Goal: Information Seeking & Learning: Learn about a topic

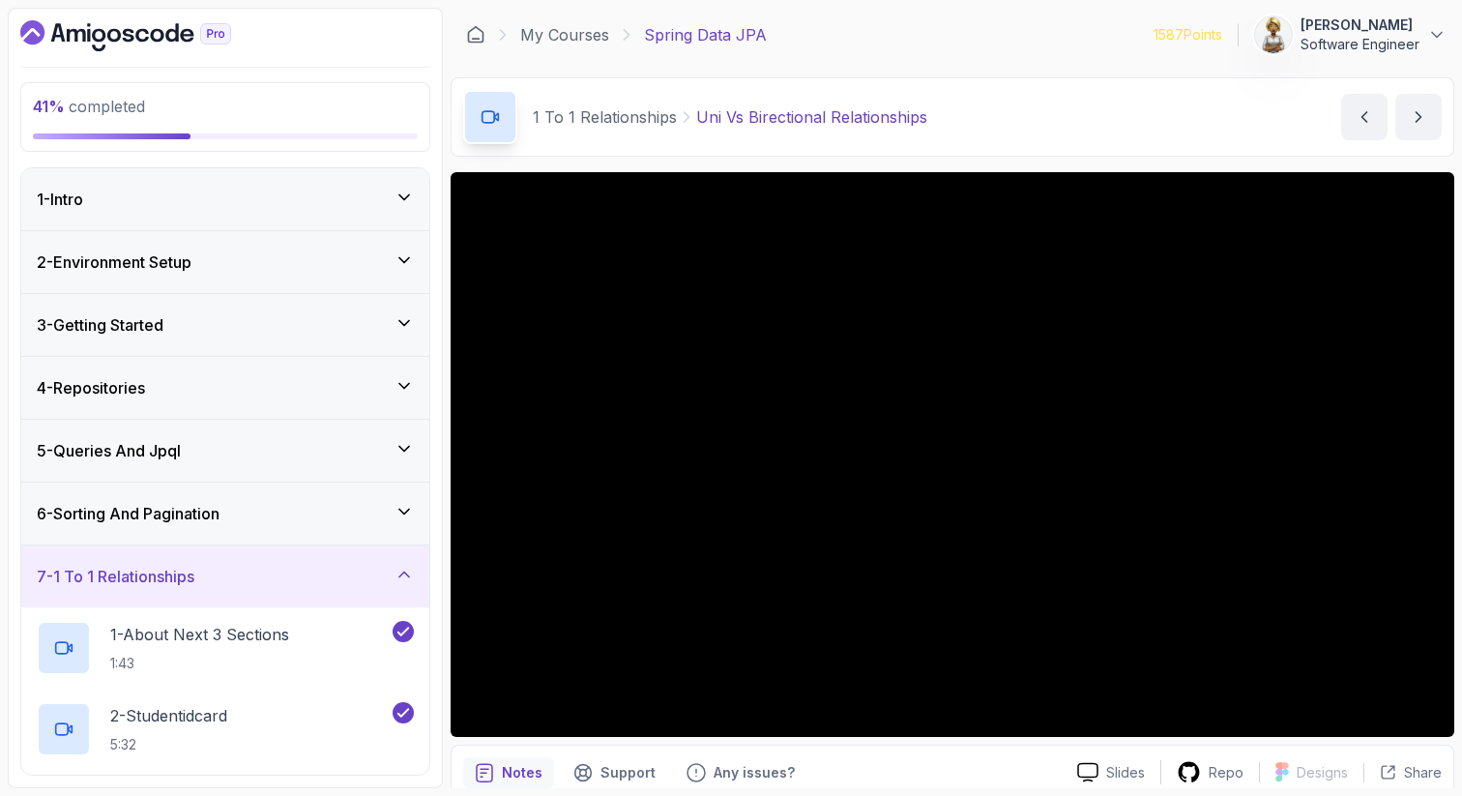
scroll to position [1160, 0]
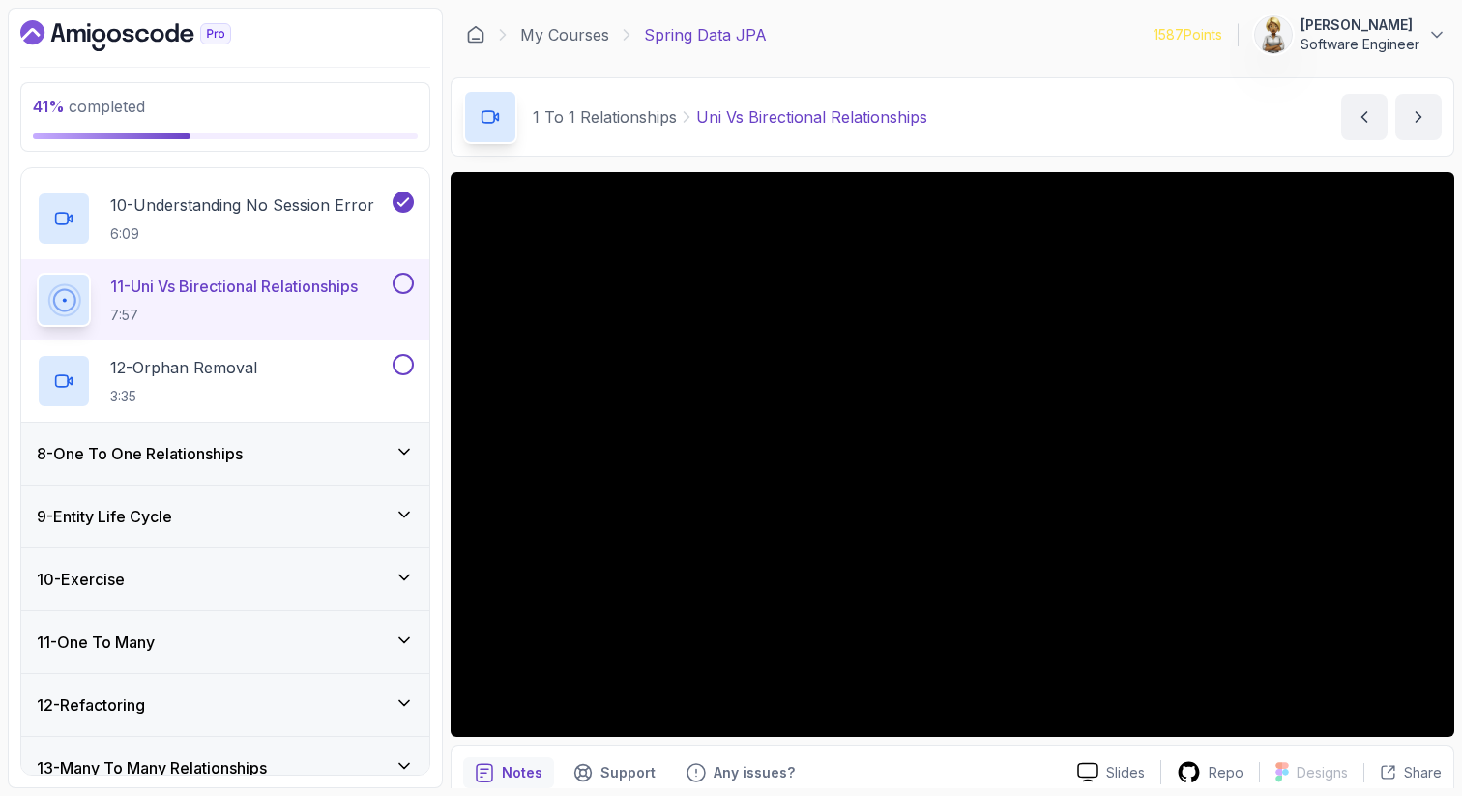
click at [404, 288] on button at bounding box center [403, 283] width 21 height 21
click at [302, 379] on div "12 - Orphan Removal 3:35" at bounding box center [213, 381] width 352 height 54
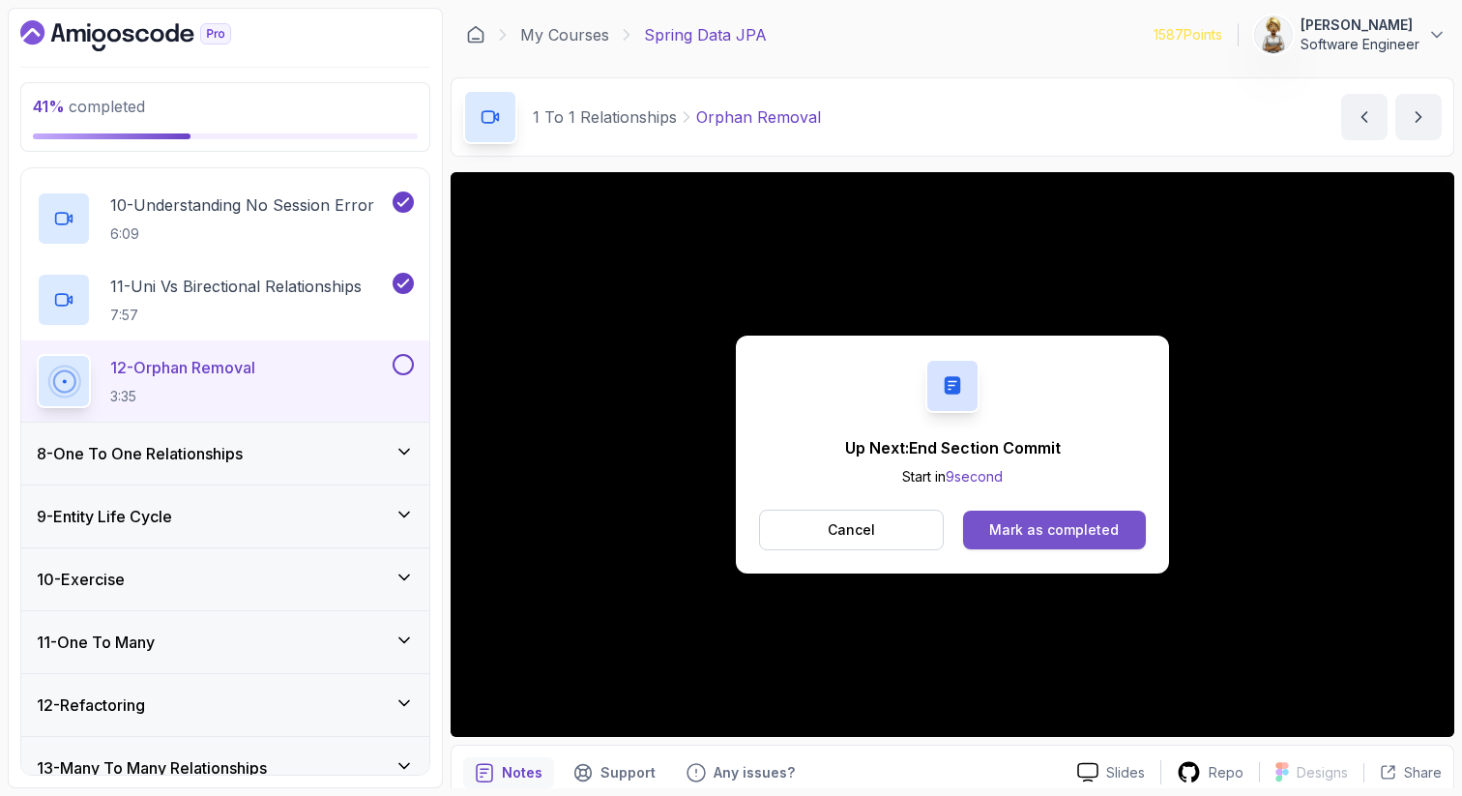
click at [1133, 527] on button "Mark as completed" at bounding box center [1054, 529] width 183 height 39
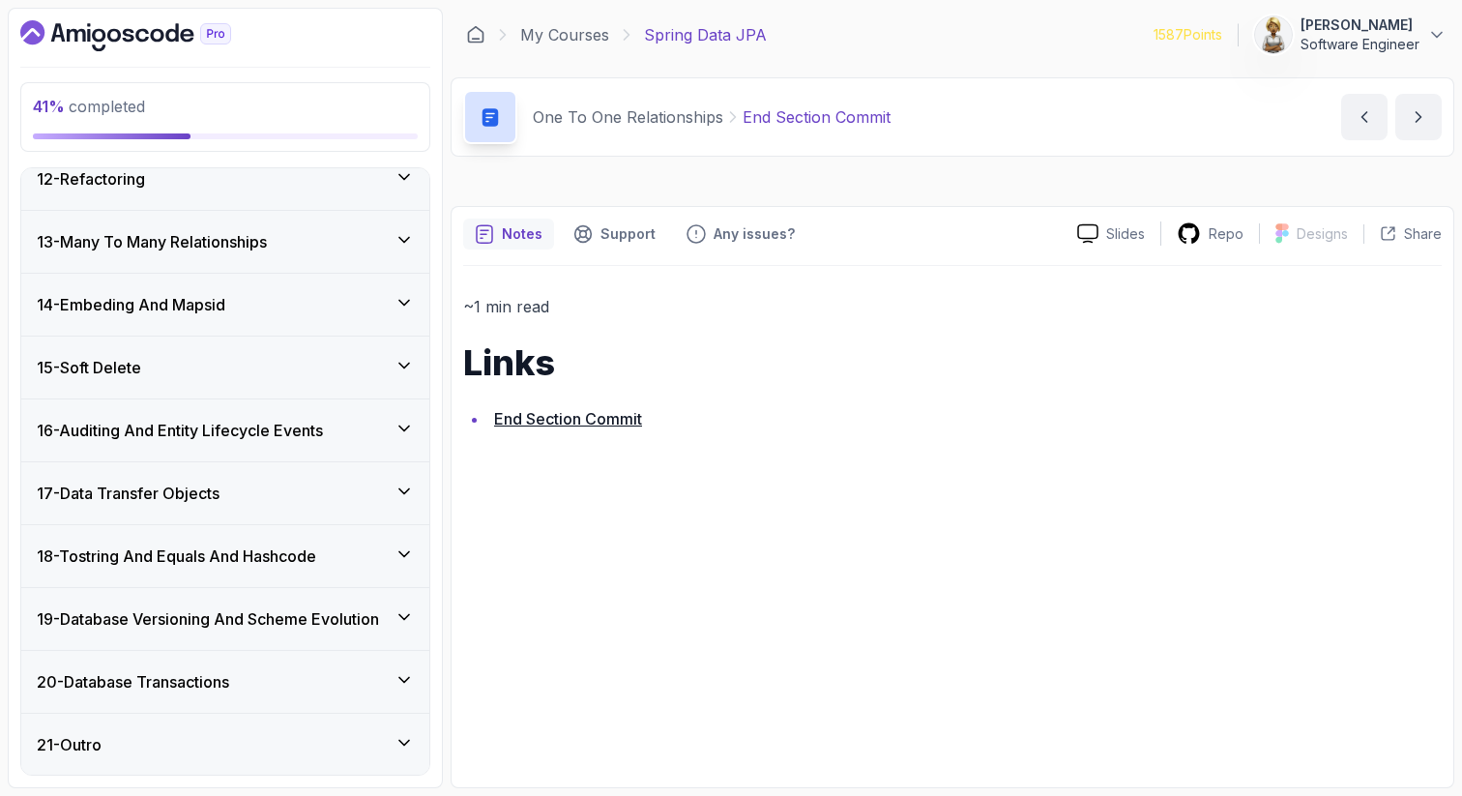
scroll to position [794, 0]
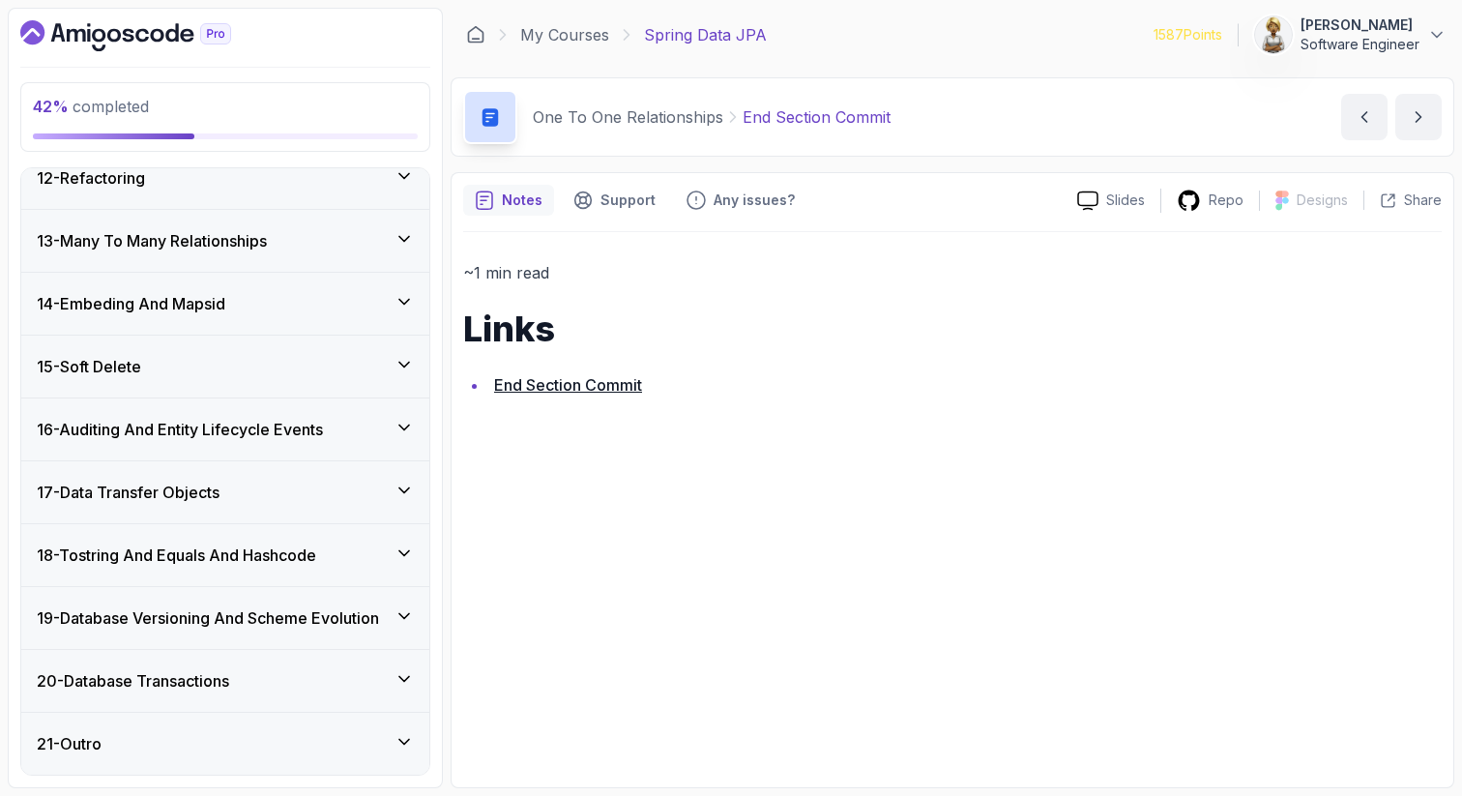
click at [584, 381] on link "End Section Commit" at bounding box center [568, 384] width 148 height 19
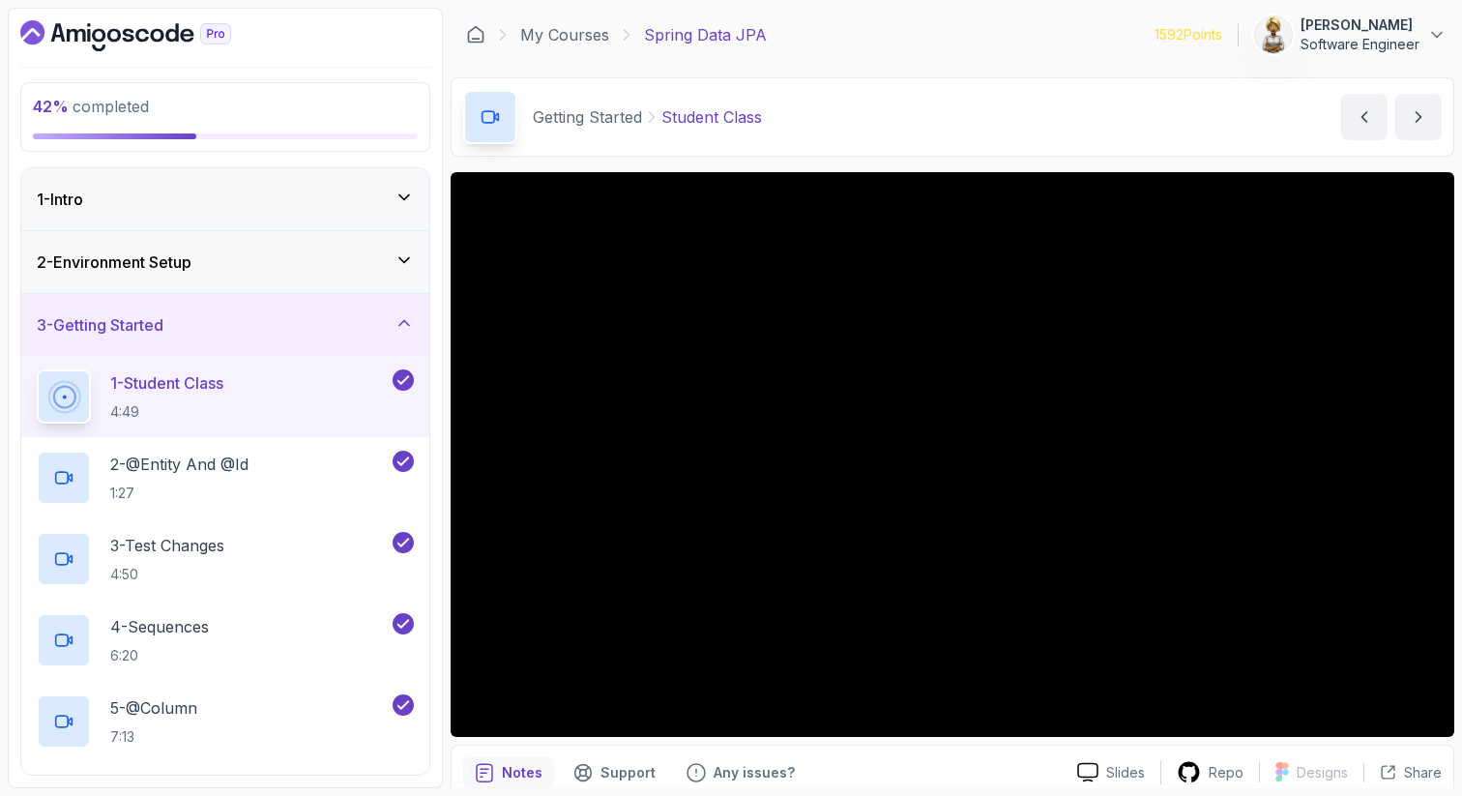
click at [401, 319] on icon at bounding box center [403, 322] width 19 height 19
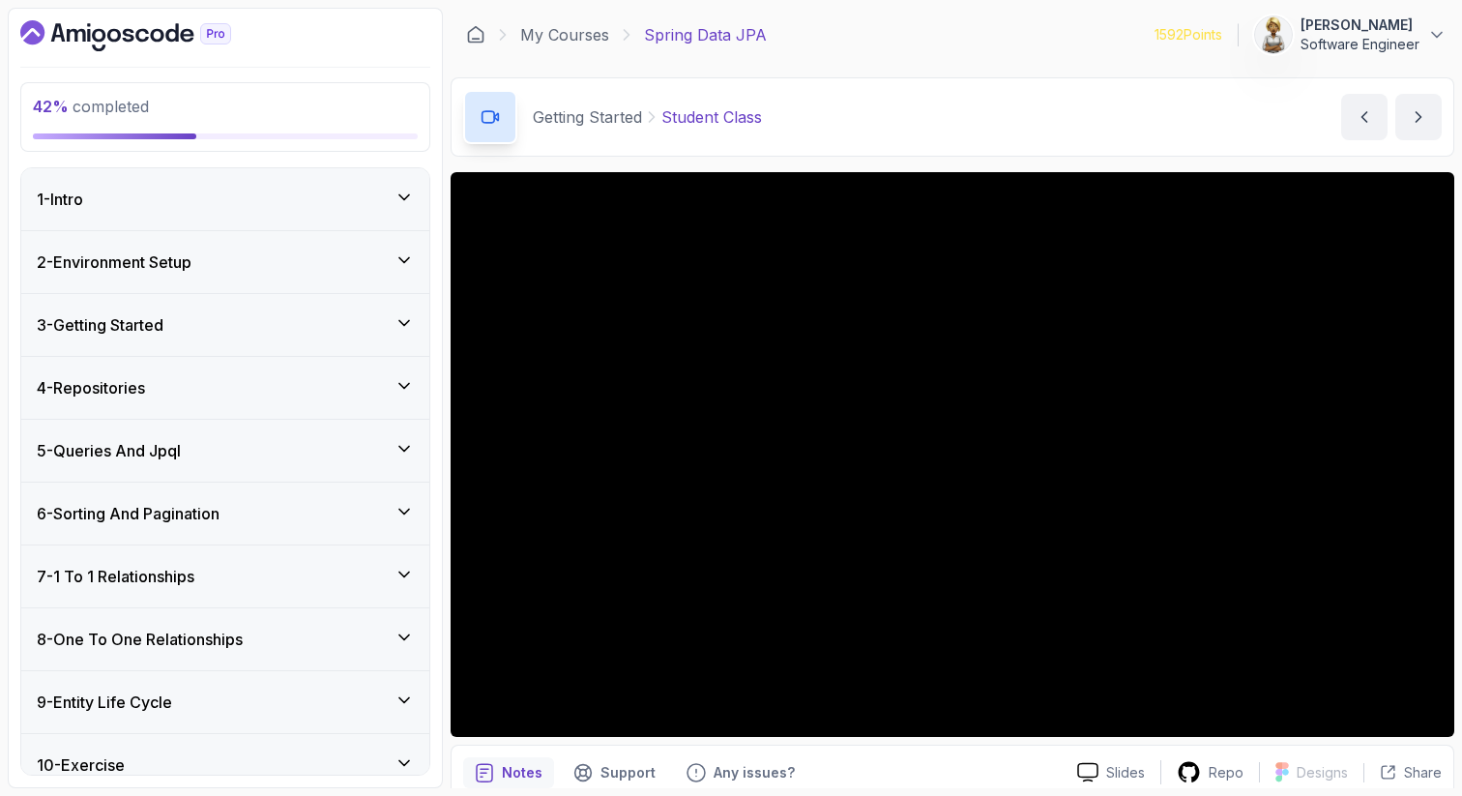
click at [401, 574] on icon at bounding box center [404, 574] width 10 height 5
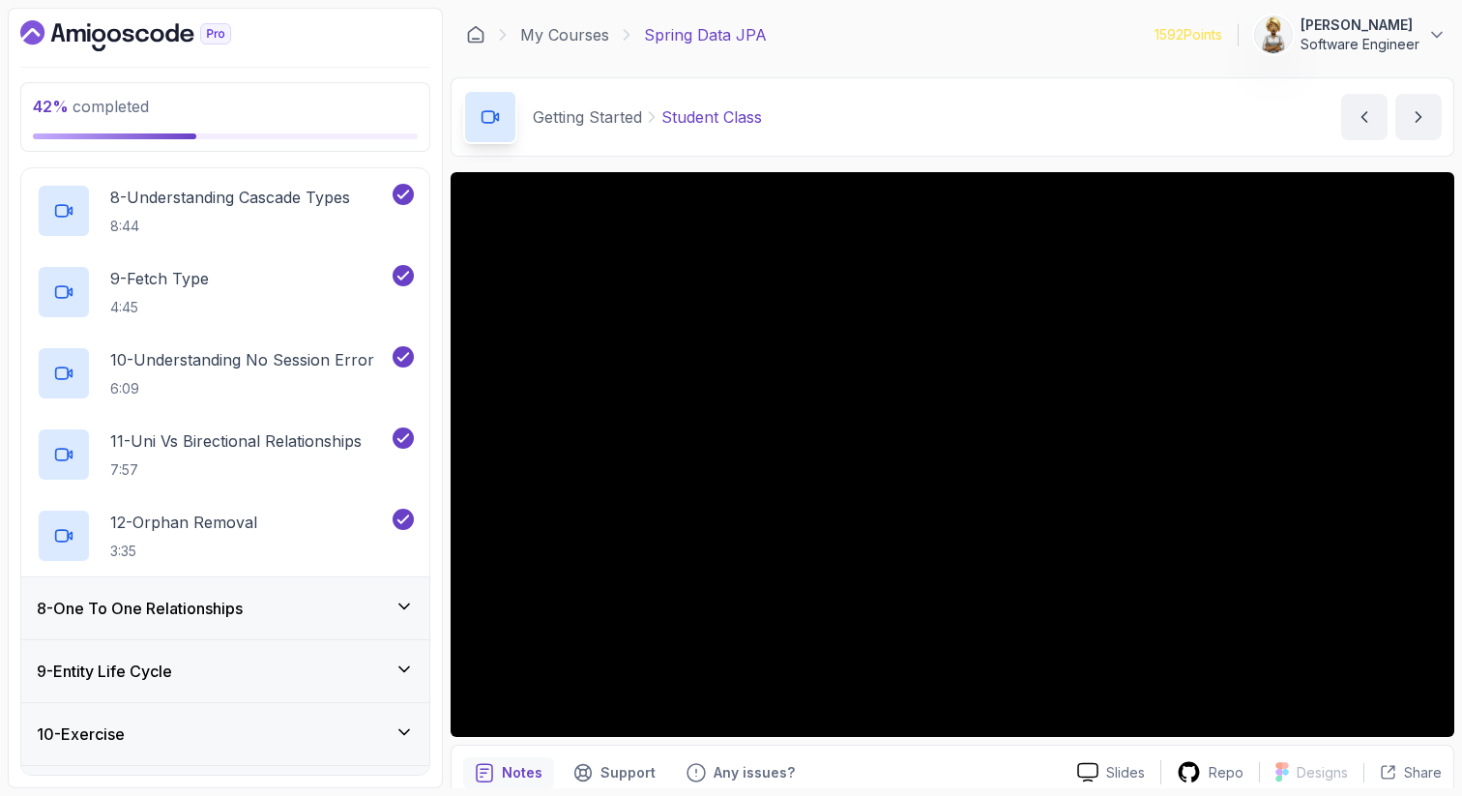
scroll to position [1044, 0]
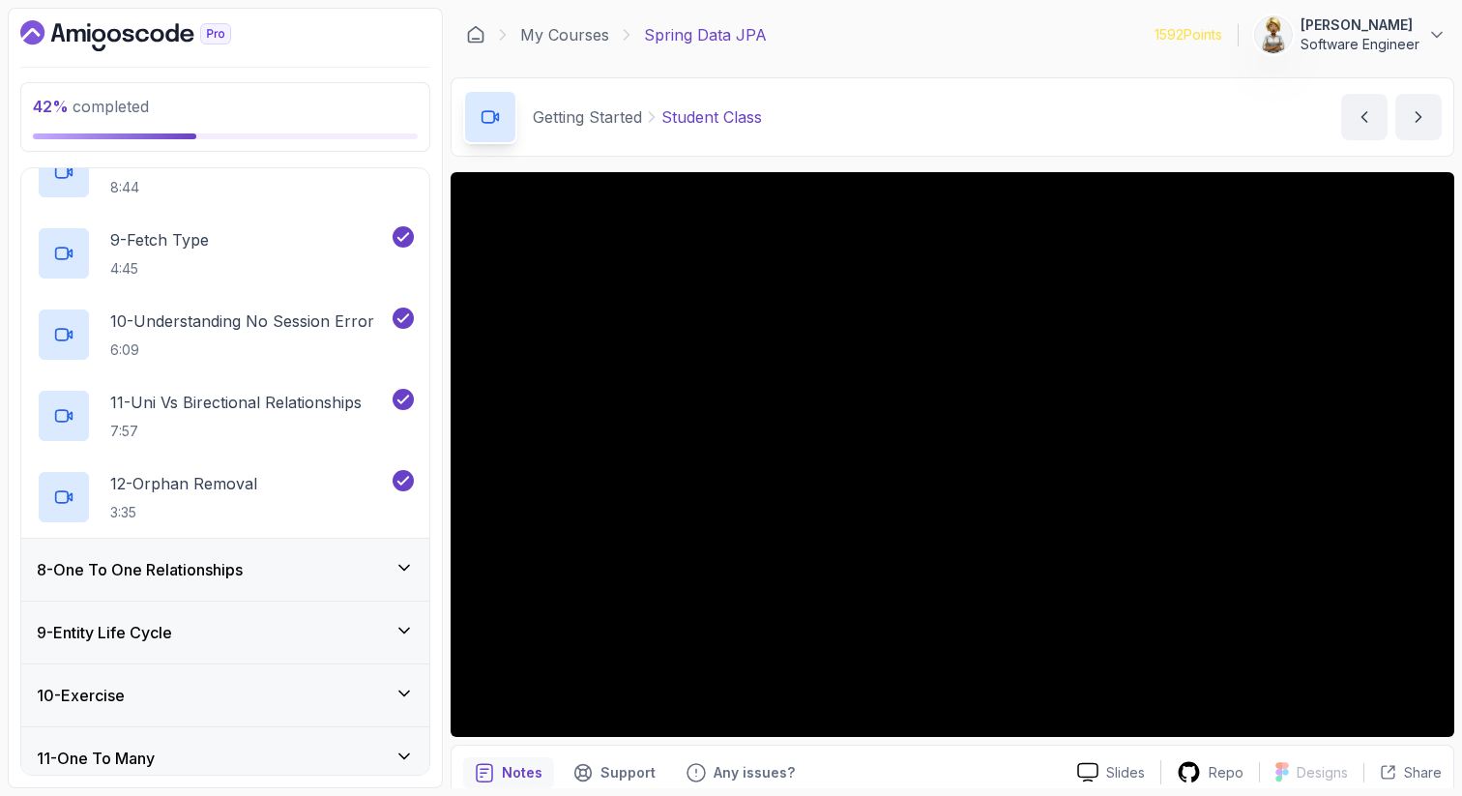
click at [403, 567] on icon at bounding box center [403, 567] width 19 height 19
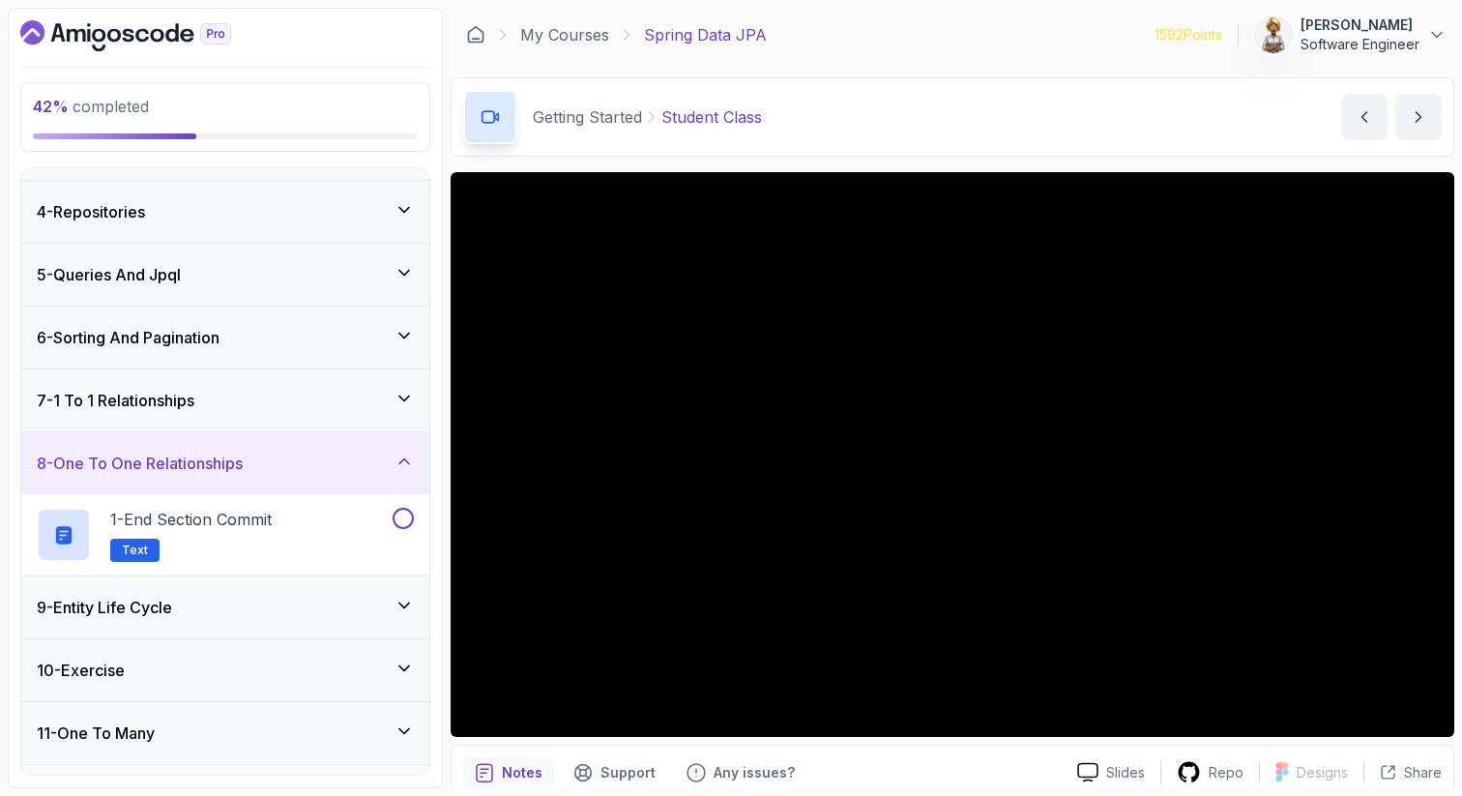
scroll to position [175, 0]
click at [323, 520] on div "1 - End Section Commit Text" at bounding box center [213, 536] width 352 height 54
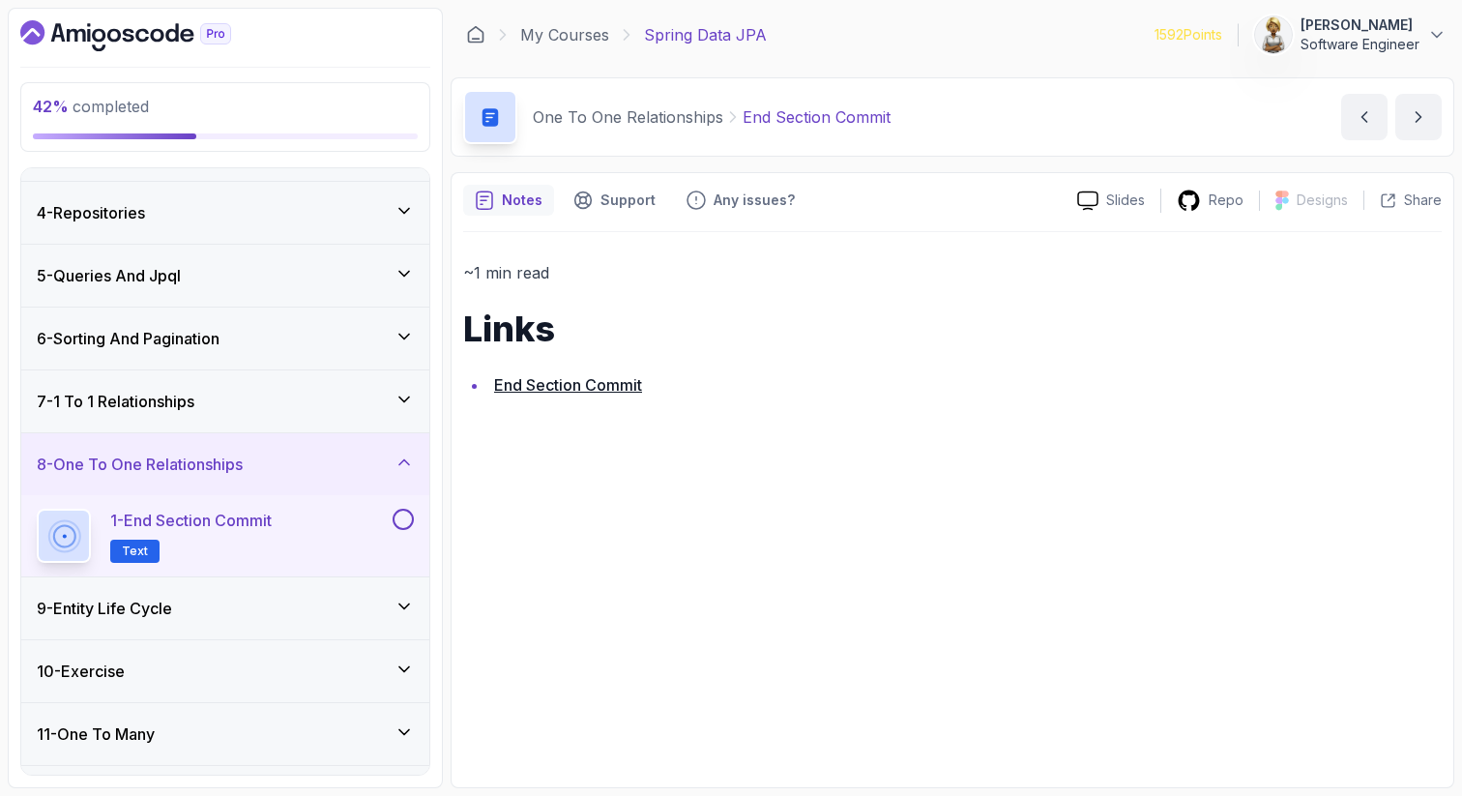
click at [568, 386] on link "End Section Commit" at bounding box center [568, 384] width 148 height 19
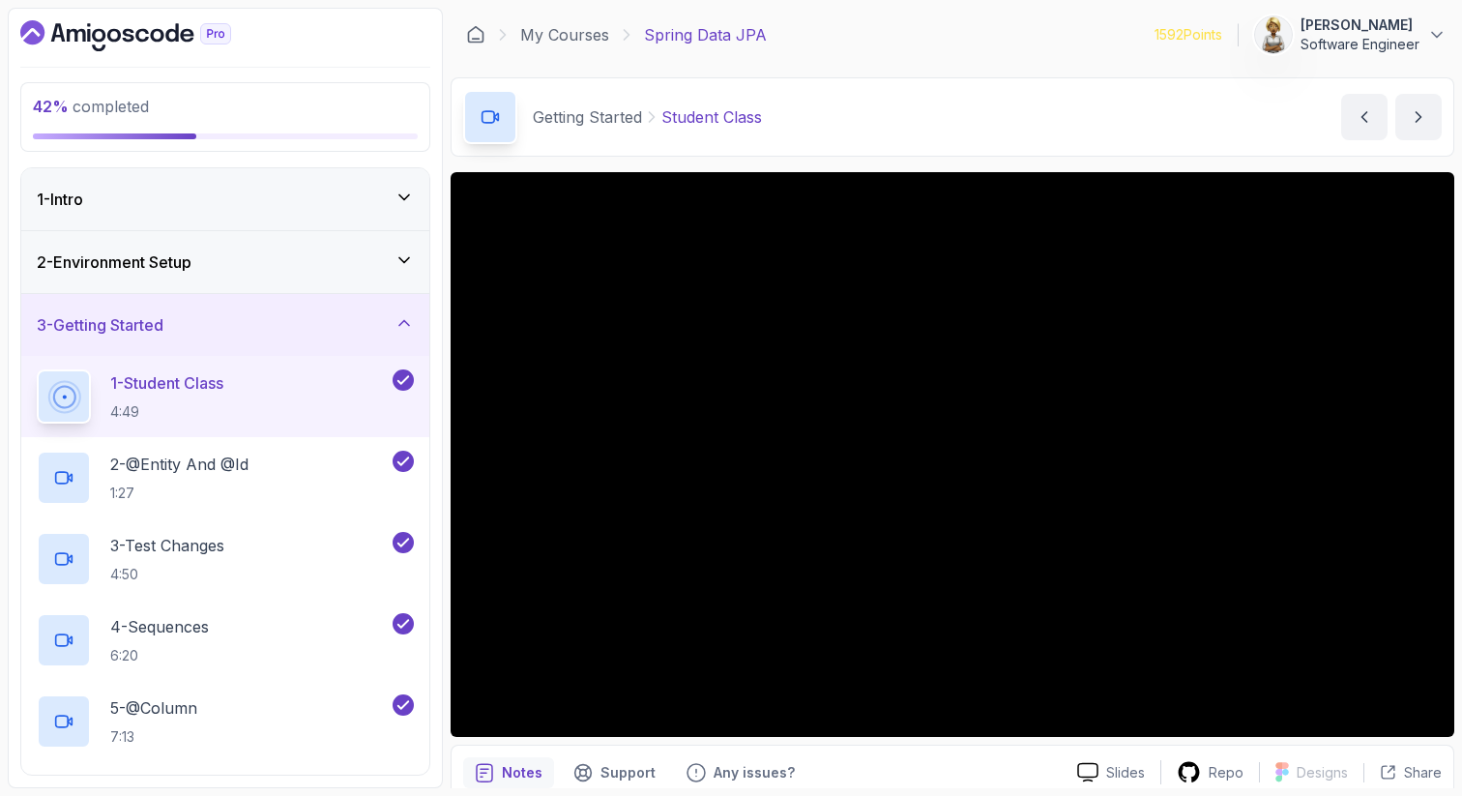
click at [403, 308] on div "3 - Getting Started" at bounding box center [225, 325] width 408 height 62
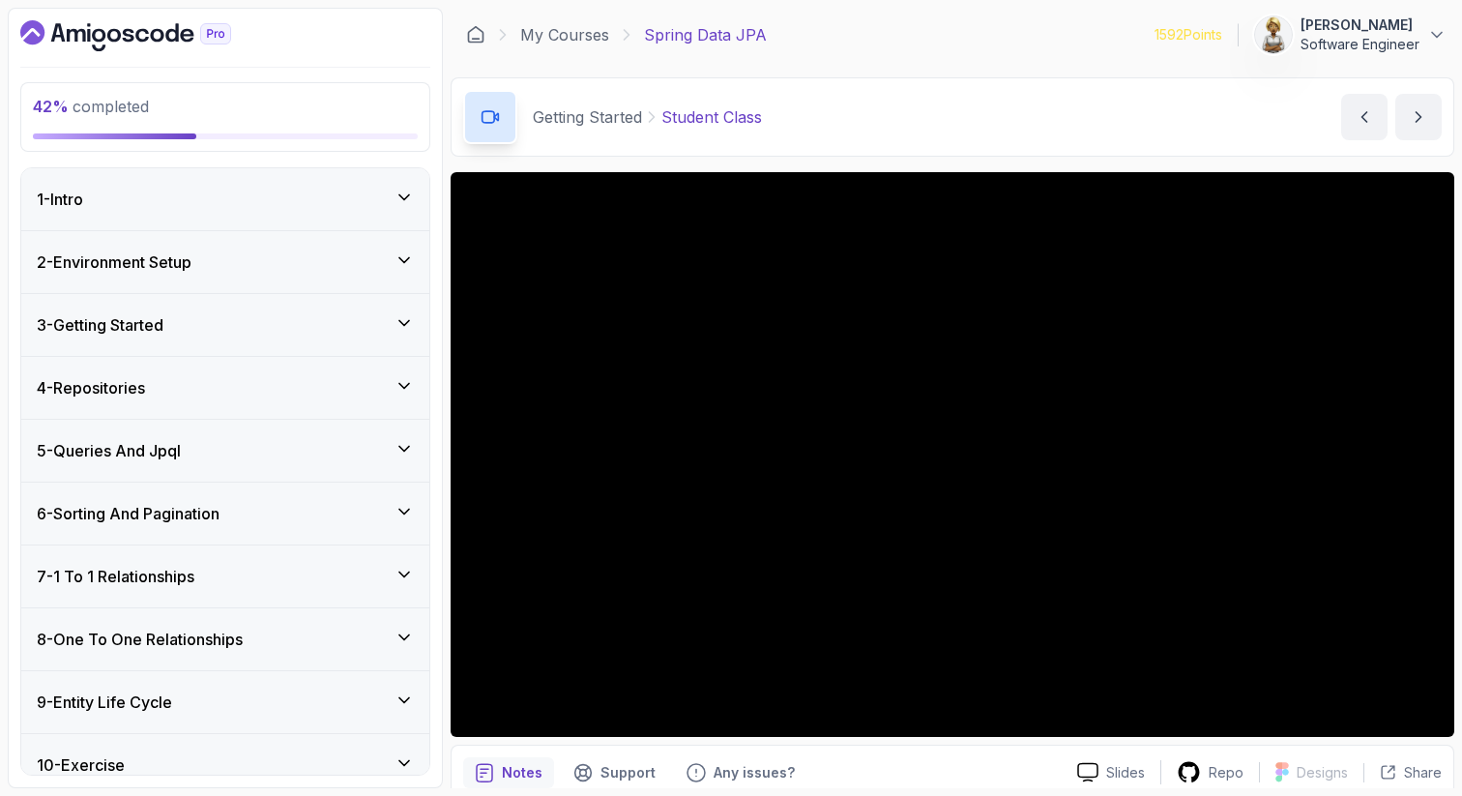
click at [405, 626] on div "8 - One To One Relationships" at bounding box center [225, 639] width 408 height 62
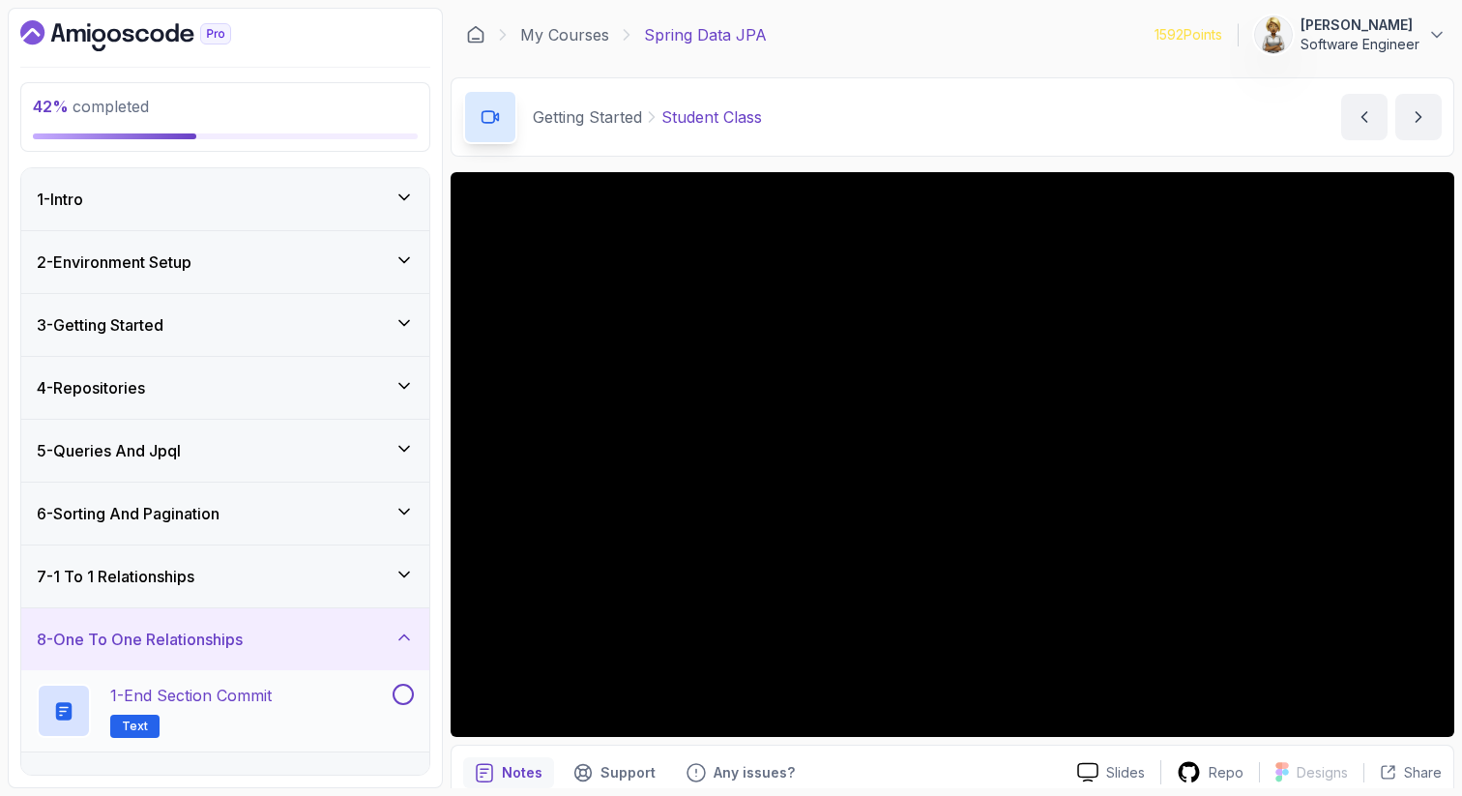
click at [407, 690] on button at bounding box center [403, 694] width 21 height 21
click at [292, 708] on div "1 - End Section Commit Text" at bounding box center [213, 711] width 352 height 54
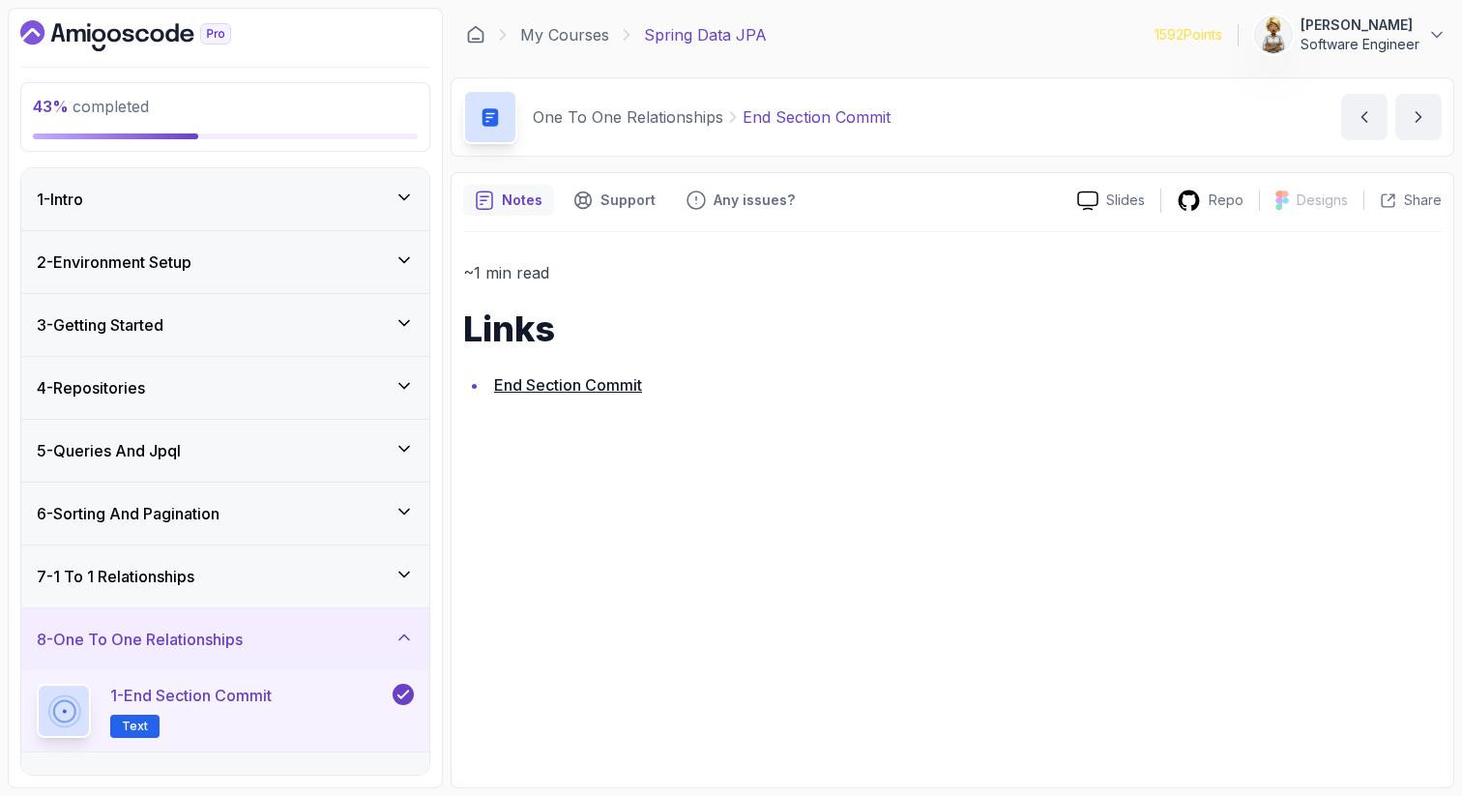
click at [402, 637] on icon at bounding box center [404, 637] width 10 height 5
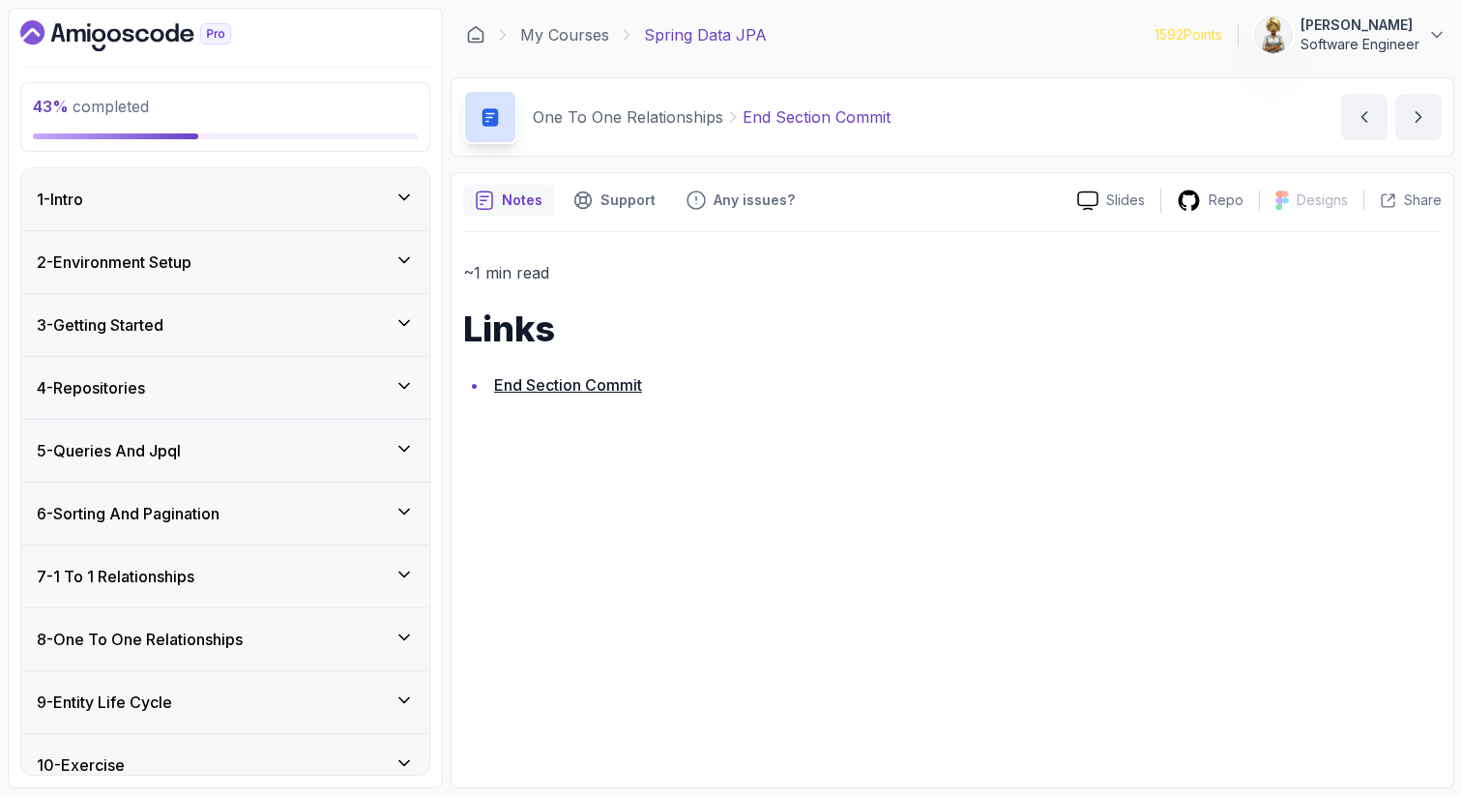
click at [405, 697] on icon at bounding box center [403, 699] width 19 height 19
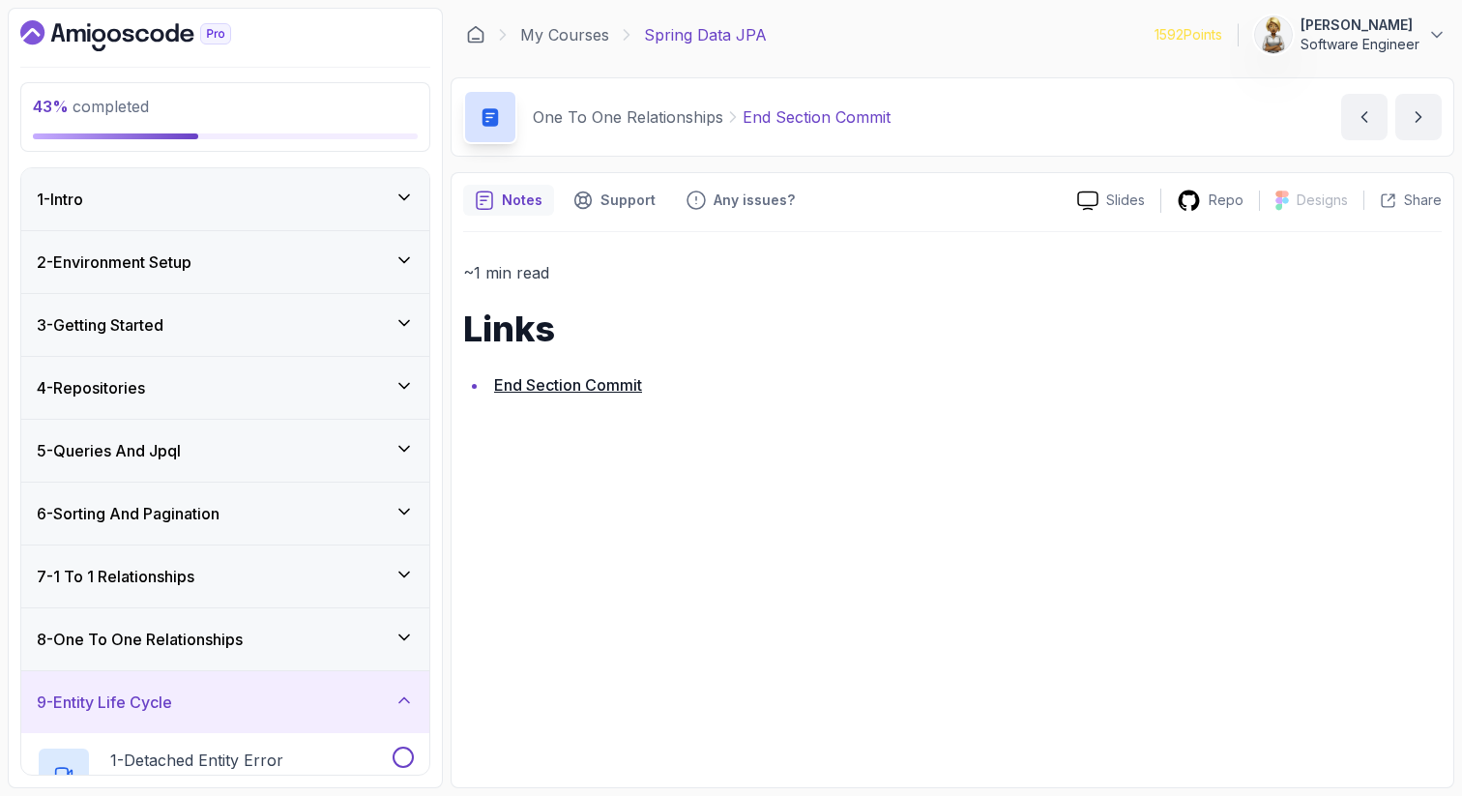
click at [315, 702] on div "9 - Entity Life Cycle" at bounding box center [225, 701] width 377 height 23
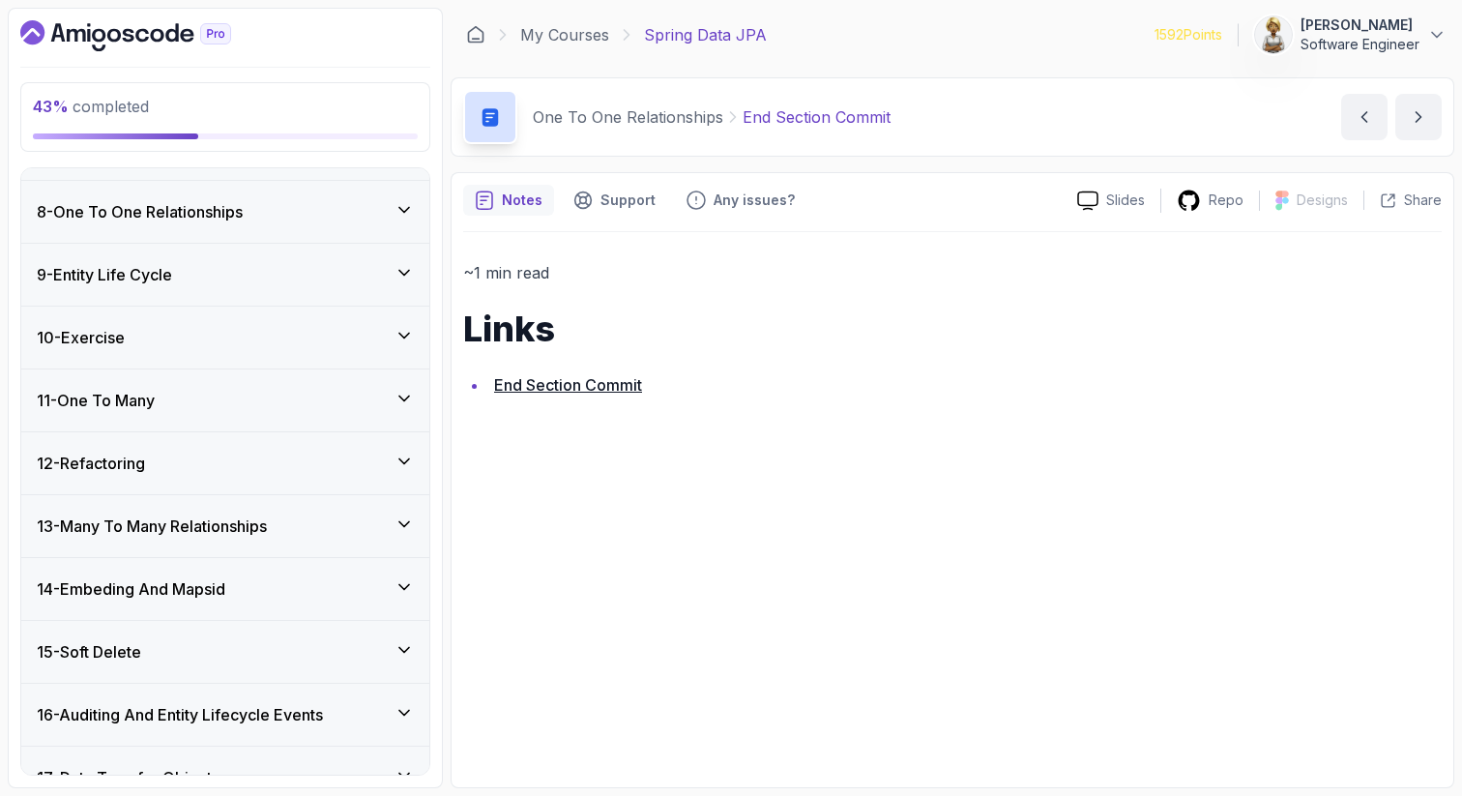
scroll to position [464, 0]
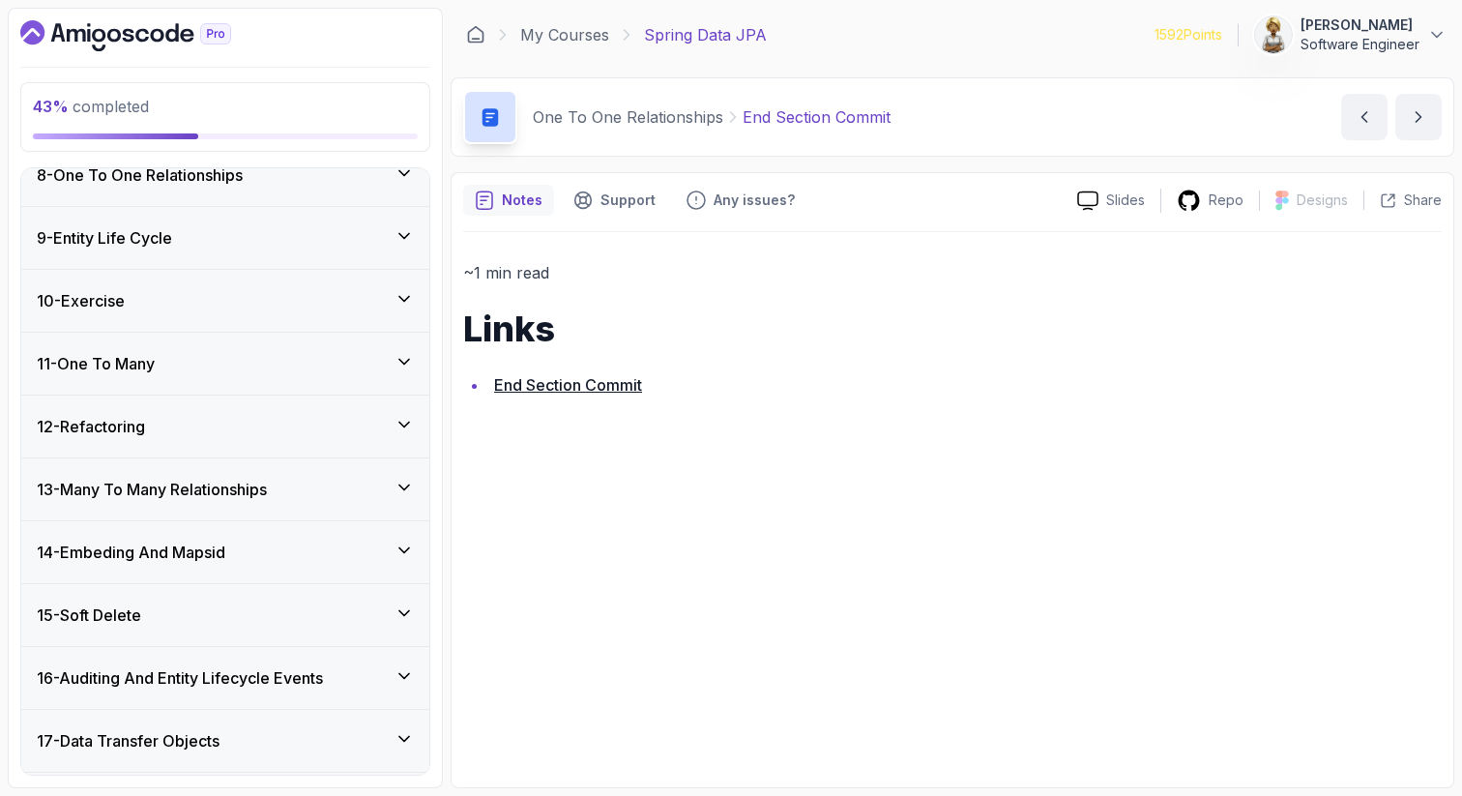
click at [407, 235] on icon at bounding box center [404, 236] width 10 height 5
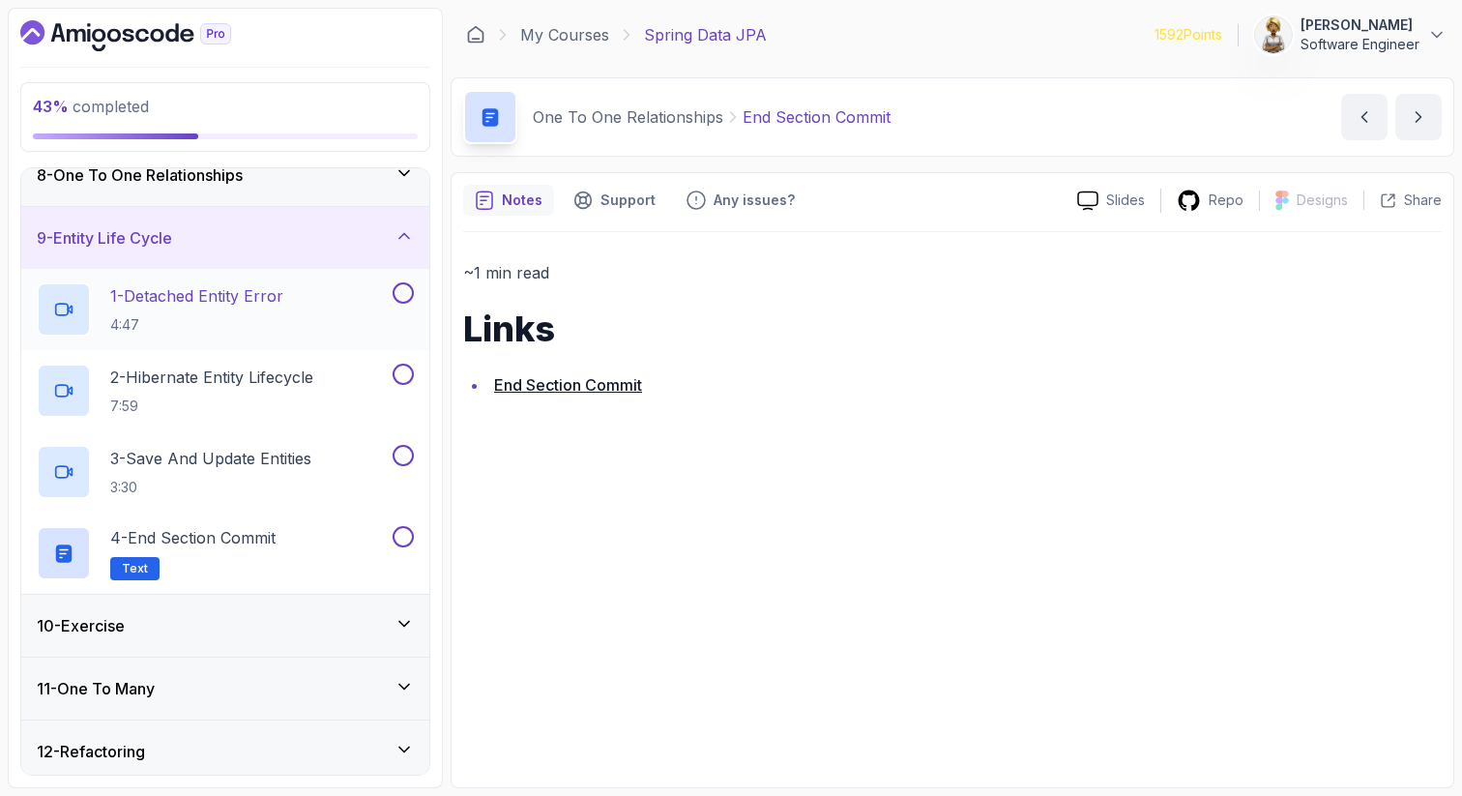
click at [277, 306] on p "1 - Detached Entity Error" at bounding box center [196, 295] width 173 height 23
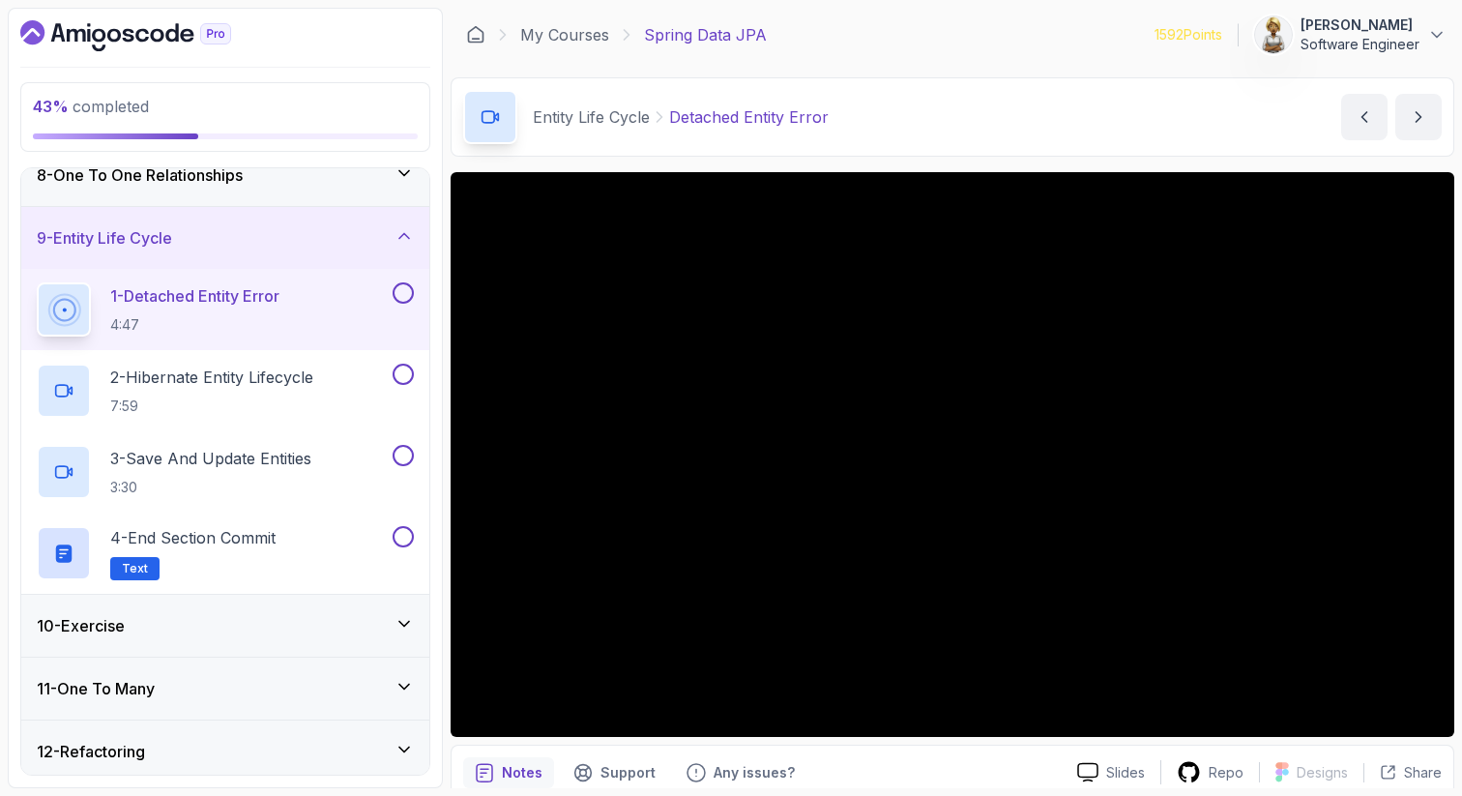
click at [305, 227] on div "9 - Entity Life Cycle" at bounding box center [225, 237] width 377 height 23
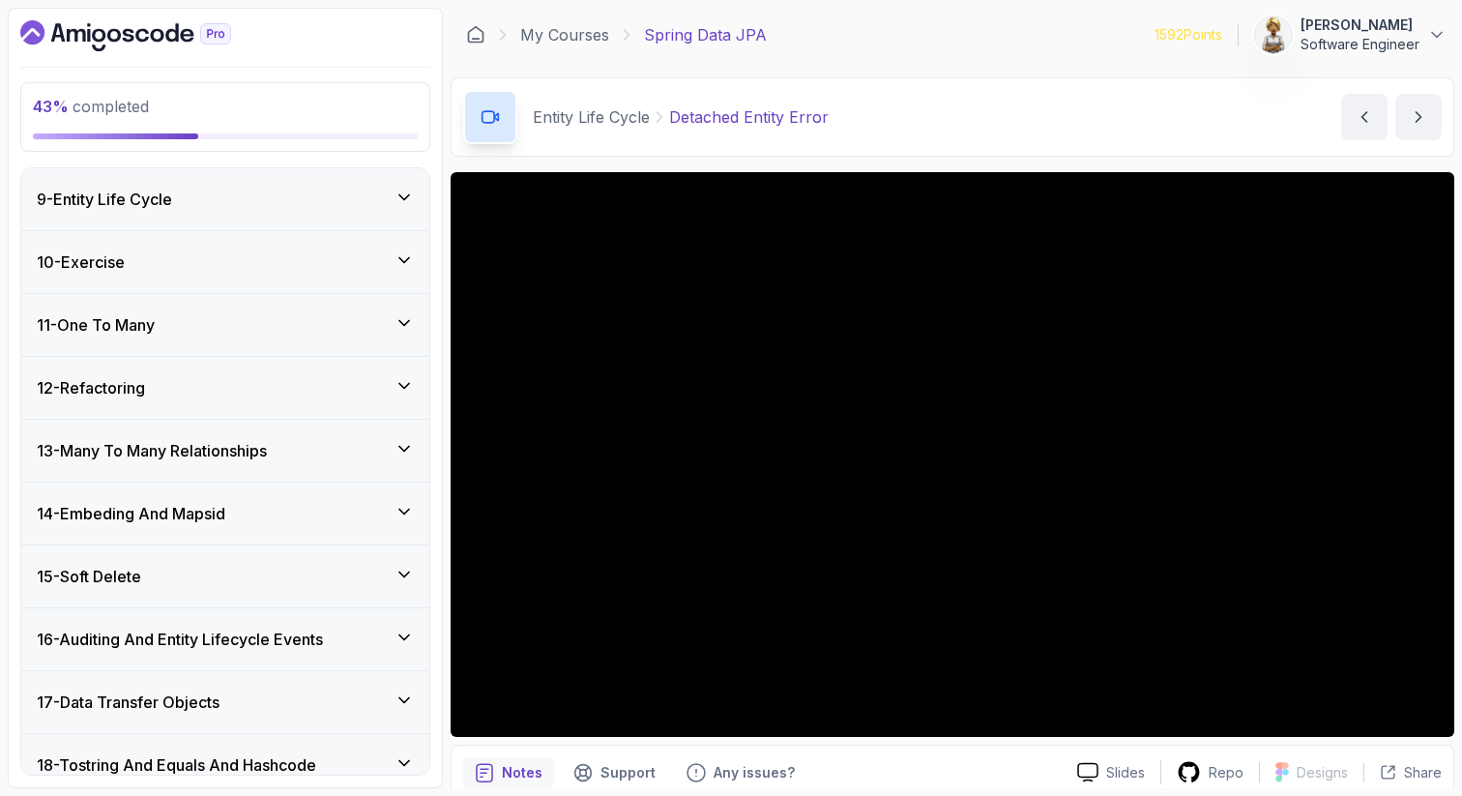
scroll to position [464, 0]
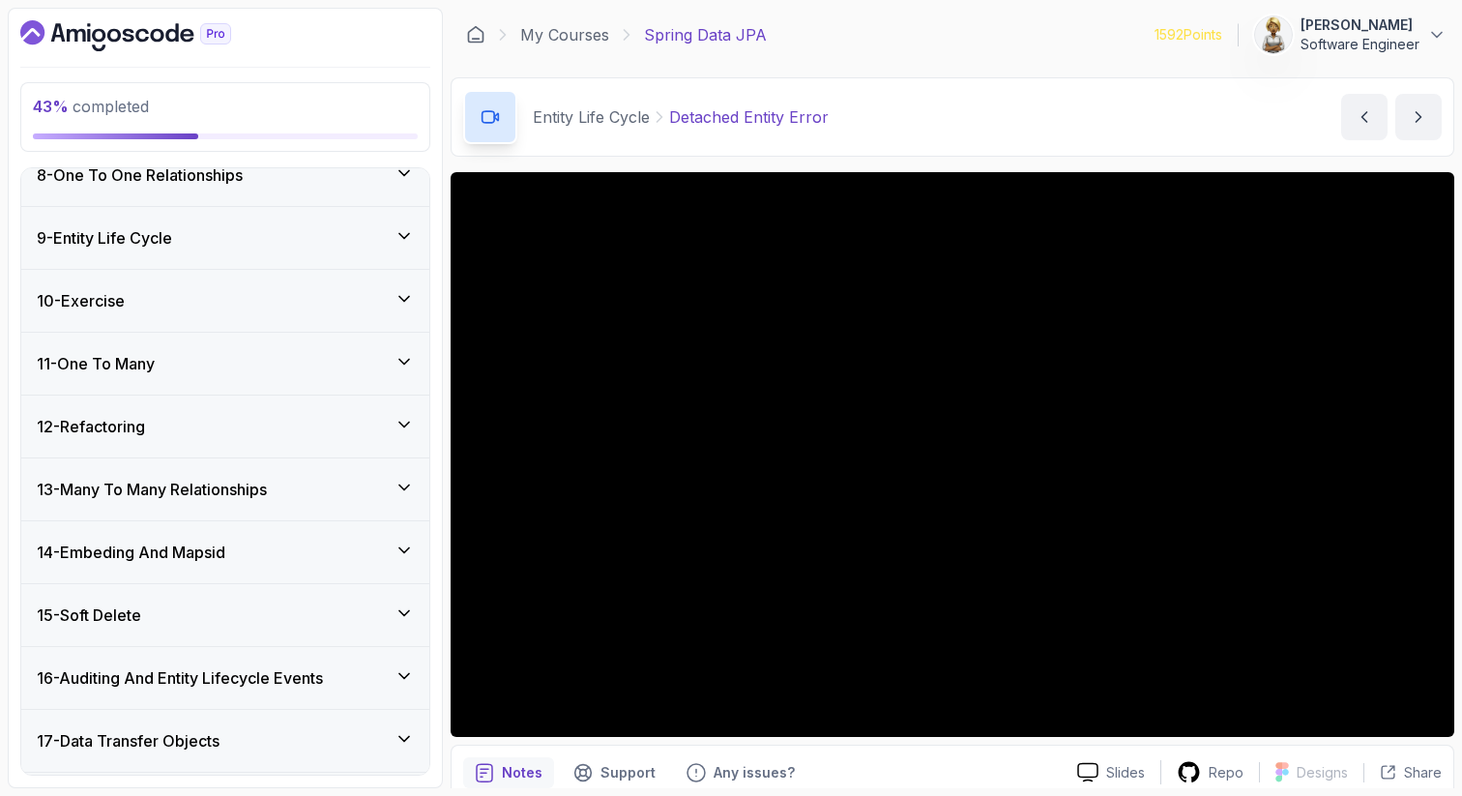
click at [410, 230] on icon at bounding box center [403, 235] width 19 height 19
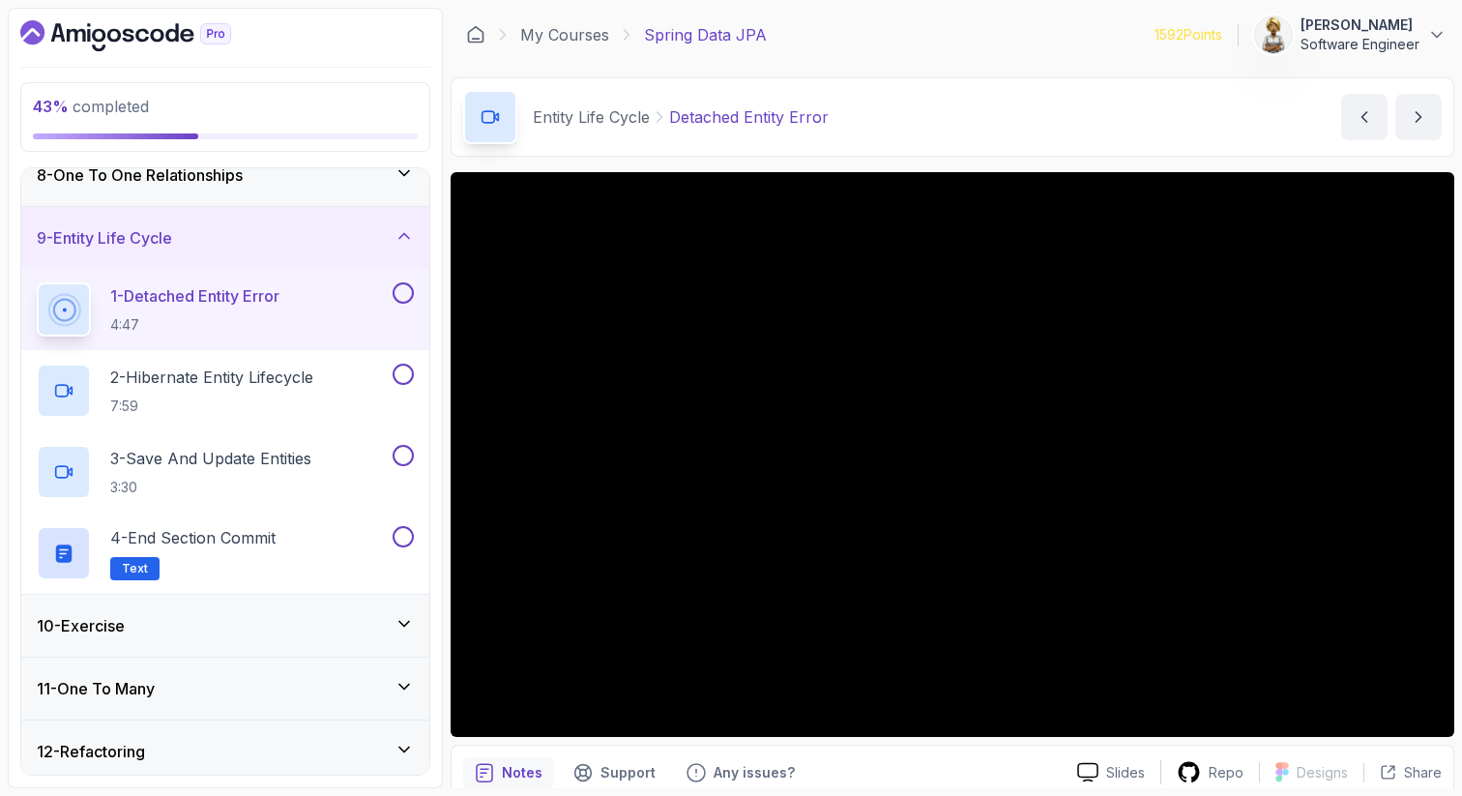
click at [411, 627] on icon at bounding box center [403, 623] width 19 height 19
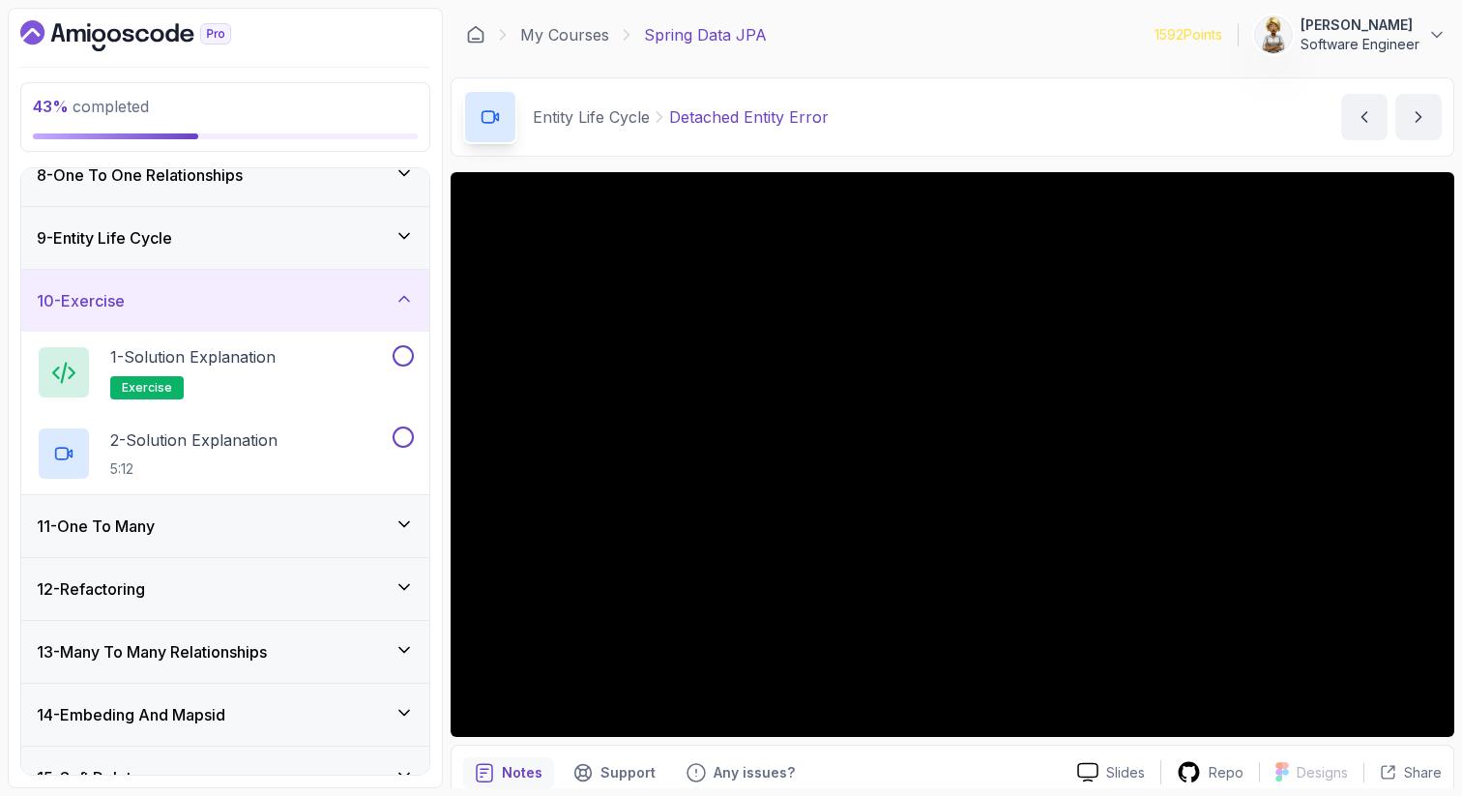
click at [397, 304] on icon at bounding box center [403, 298] width 19 height 19
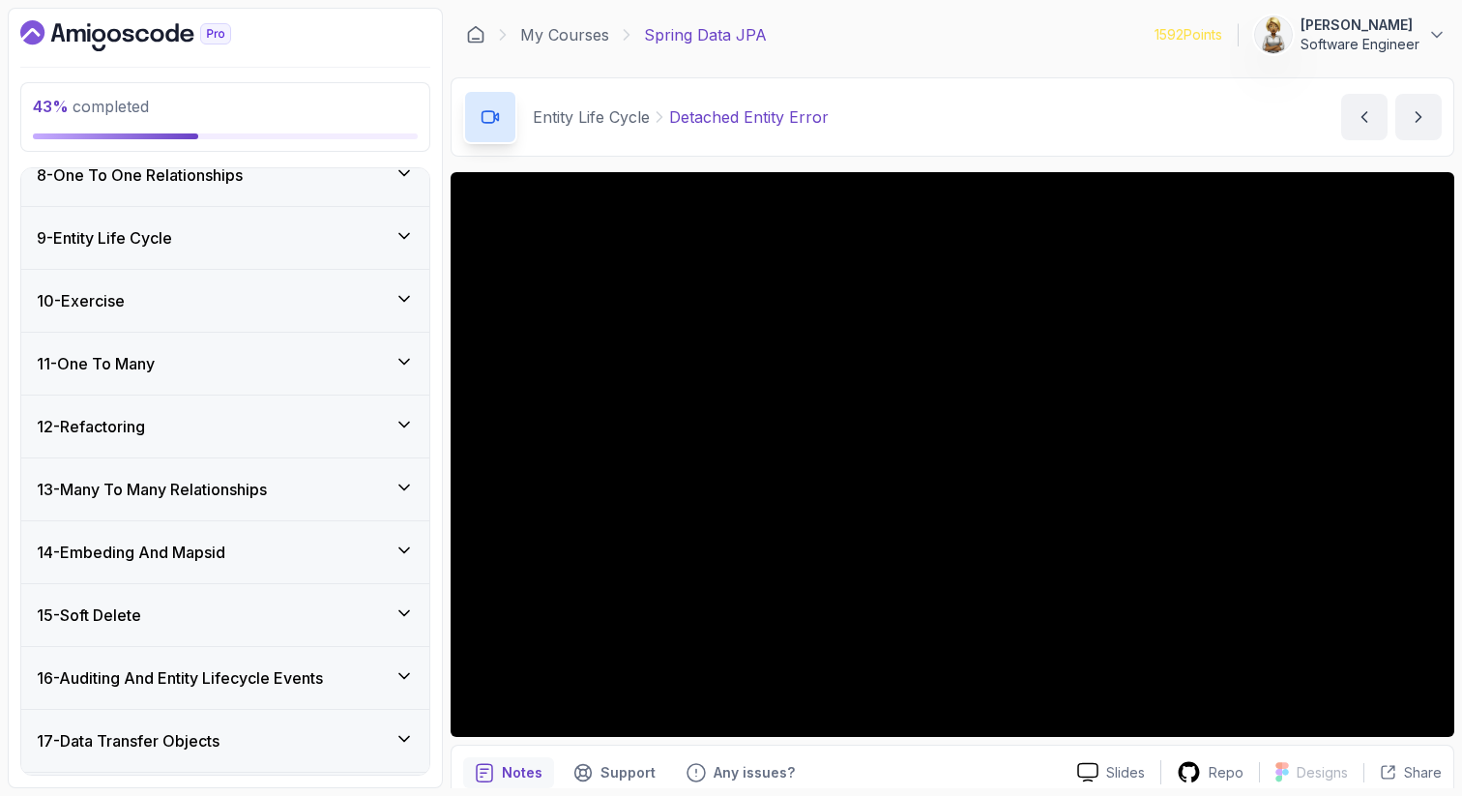
click at [410, 227] on icon at bounding box center [403, 235] width 19 height 19
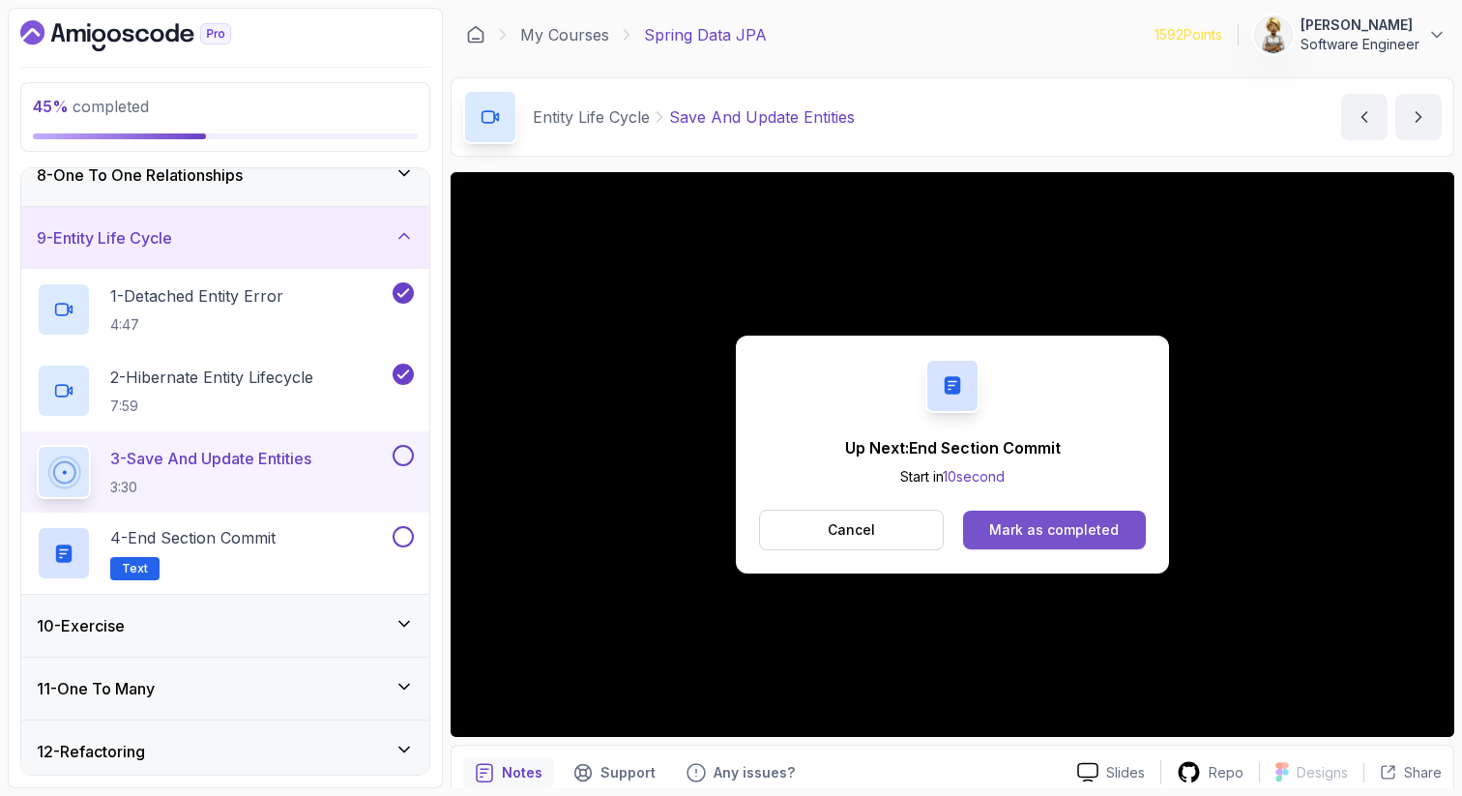
click at [1067, 521] on div "Mark as completed" at bounding box center [1054, 529] width 130 height 19
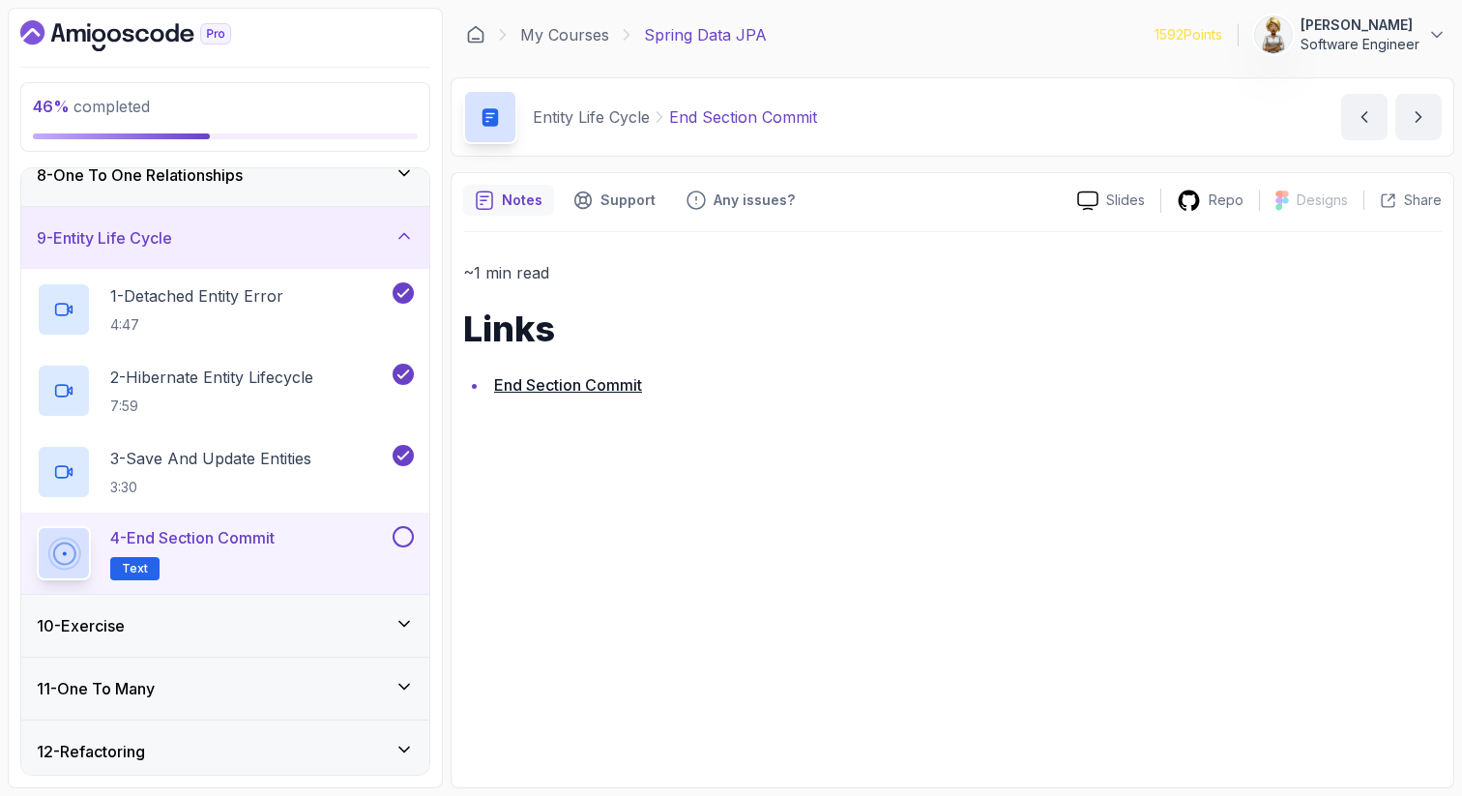
click at [567, 383] on link "End Section Commit" at bounding box center [568, 384] width 148 height 19
